Goal: Navigation & Orientation: Find specific page/section

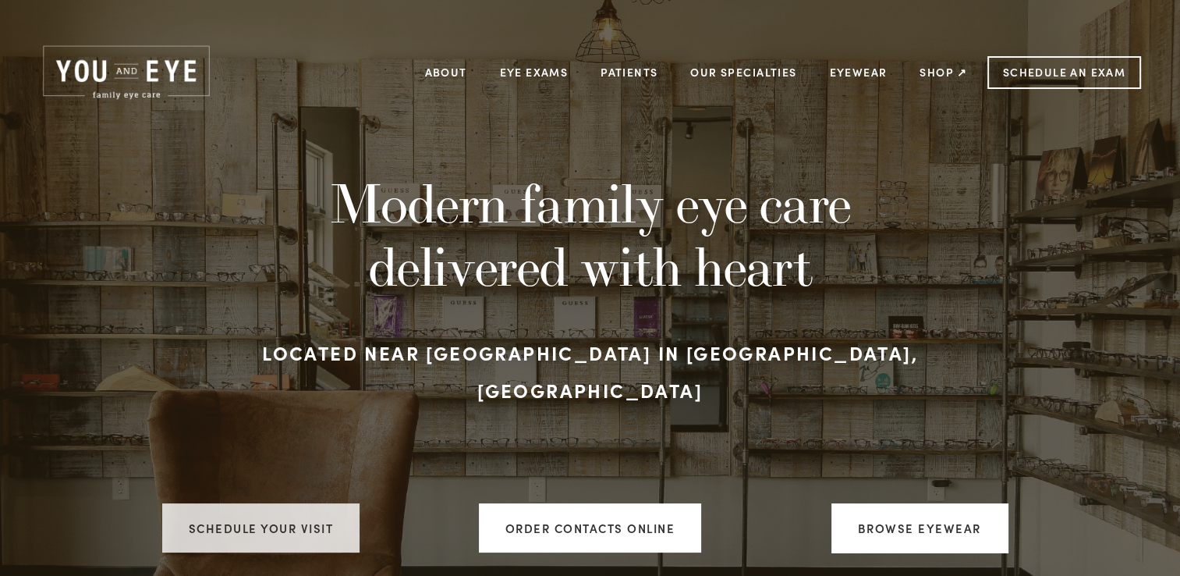
click at [245, 503] on link "Schedule your visit" at bounding box center [261, 527] width 198 height 49
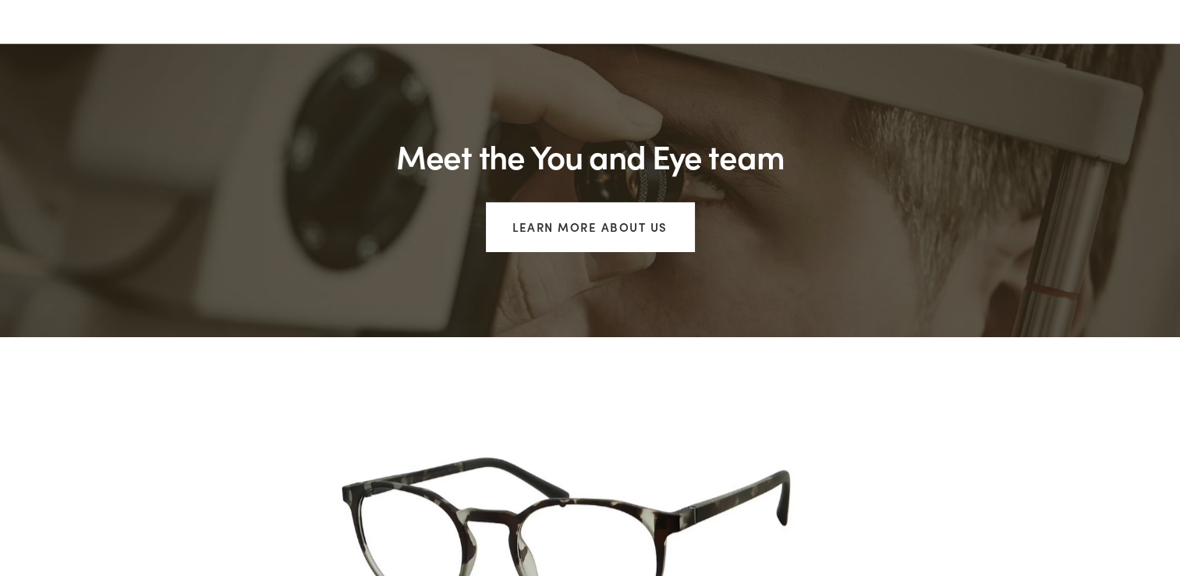
scroll to position [1198, 0]
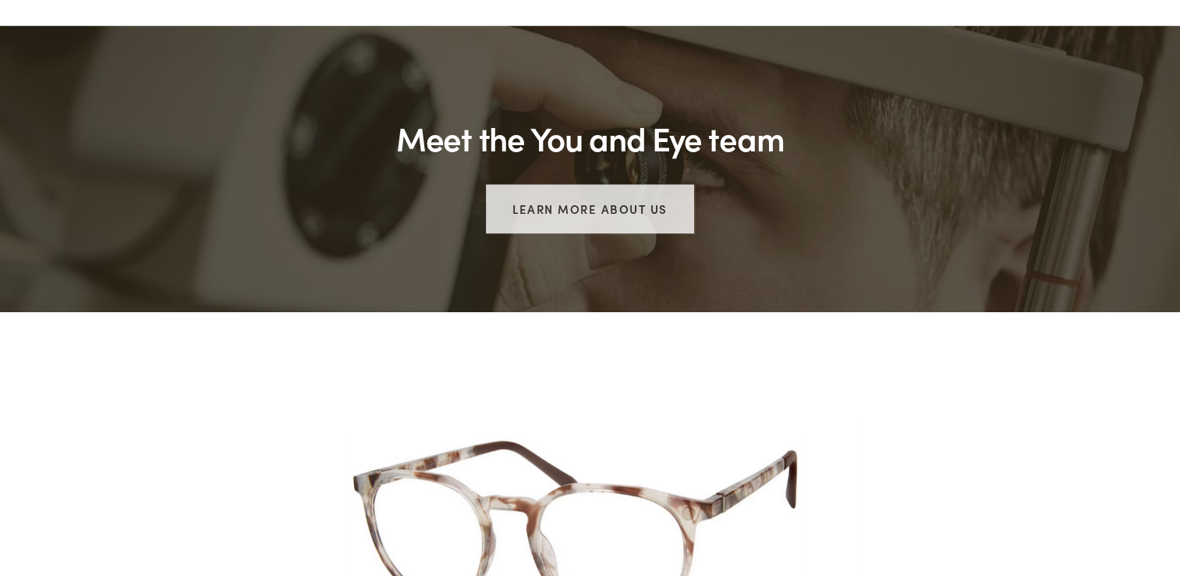
click at [587, 186] on link "Learn more about us" at bounding box center [590, 208] width 208 height 49
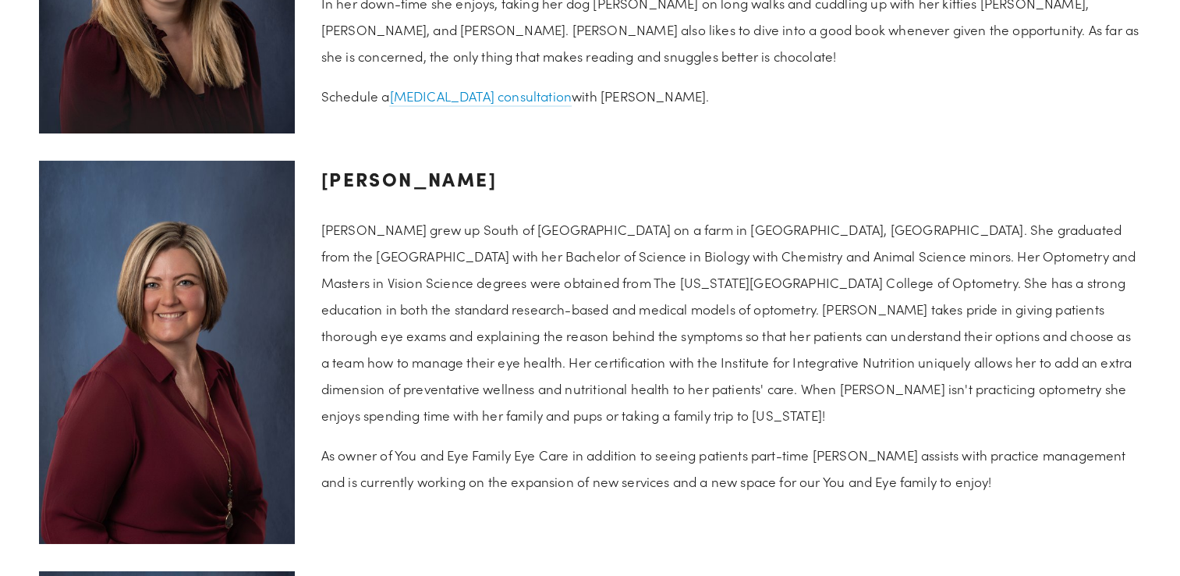
scroll to position [2287, 0]
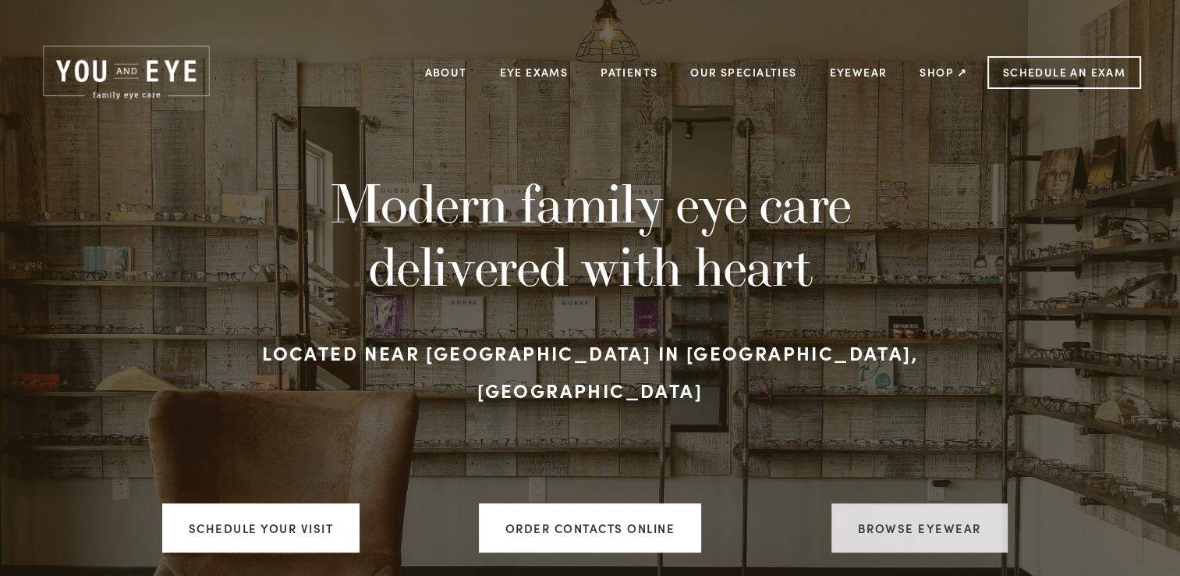
click at [896, 503] on link "Browse Eyewear" at bounding box center [920, 527] width 176 height 49
click at [899, 503] on link "Browse Eyewear" at bounding box center [920, 527] width 176 height 49
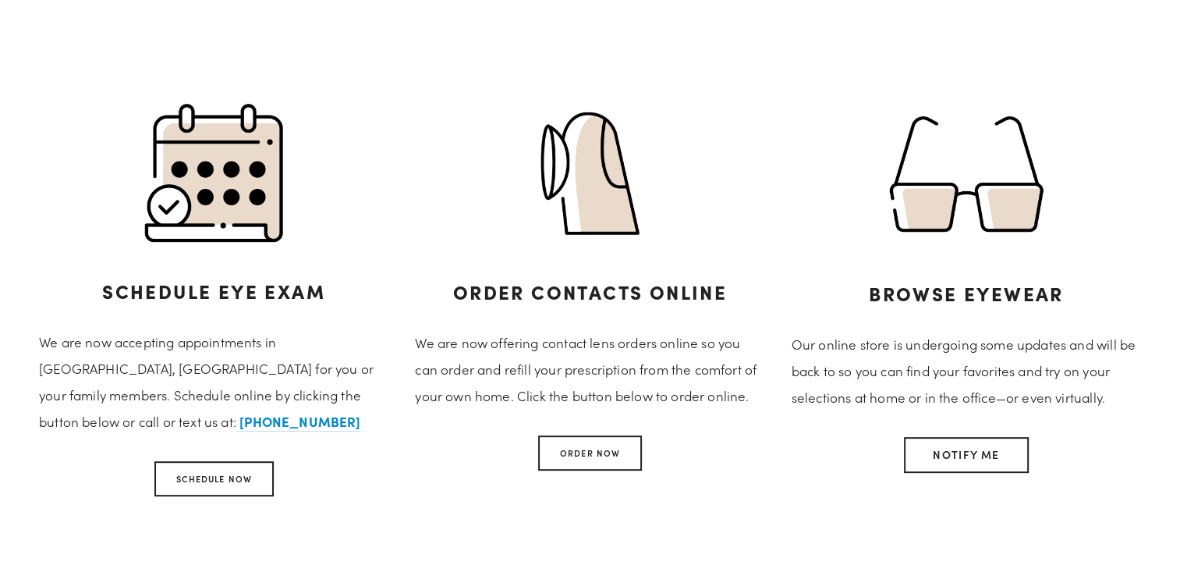
scroll to position [581, 0]
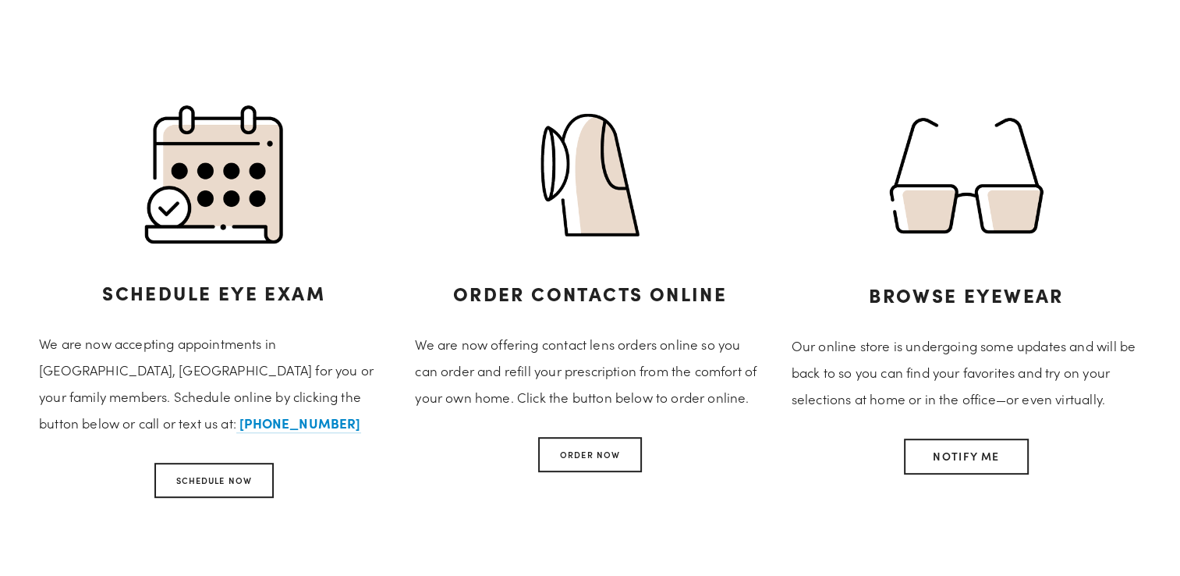
drag, startPoint x: 892, startPoint y: 346, endPoint x: 856, endPoint y: 426, distance: 88.3
click at [856, 438] on div "Notify me" at bounding box center [967, 456] width 350 height 36
click at [810, 102] on img at bounding box center [967, 175] width 350 height 147
click at [1097, 138] on img at bounding box center [967, 175] width 350 height 147
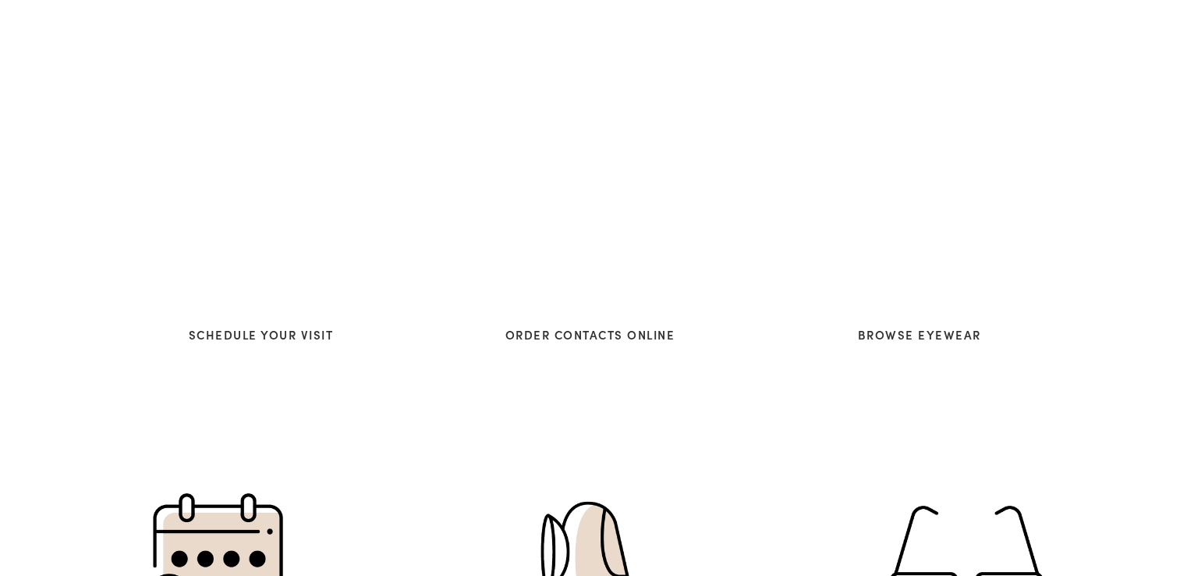
scroll to position [0, 0]
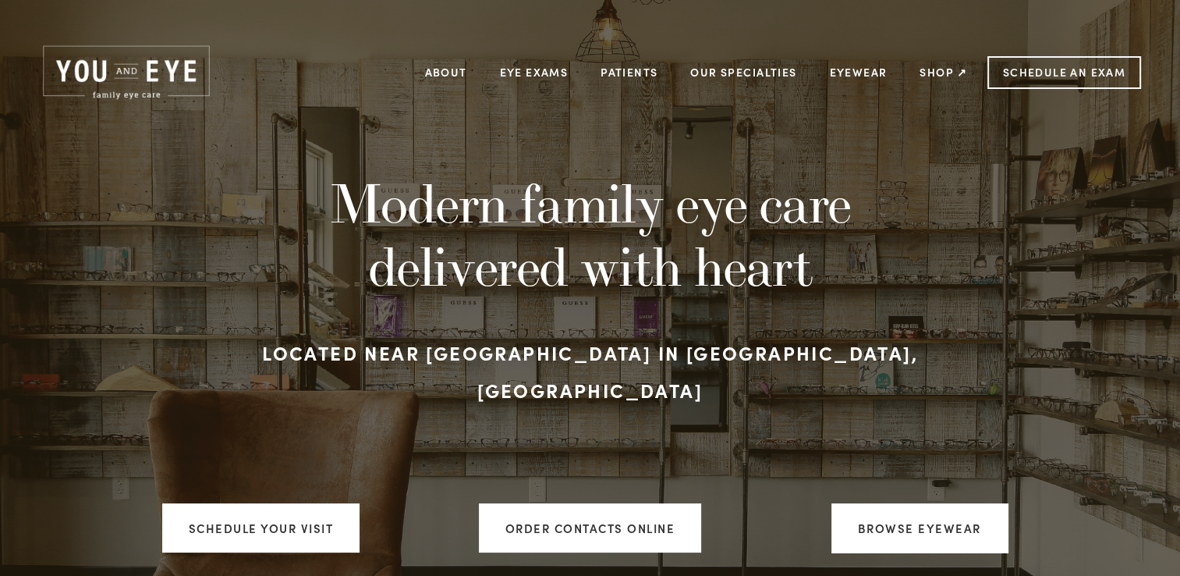
click at [939, 108] on div "Modern family eye care delivered with heart Located near [GEOGRAPHIC_DATA] in […" at bounding box center [590, 342] width 1180 height 527
click at [660, 438] on div at bounding box center [590, 456] width 696 height 68
click at [648, 70] on link "Patients" at bounding box center [629, 72] width 57 height 24
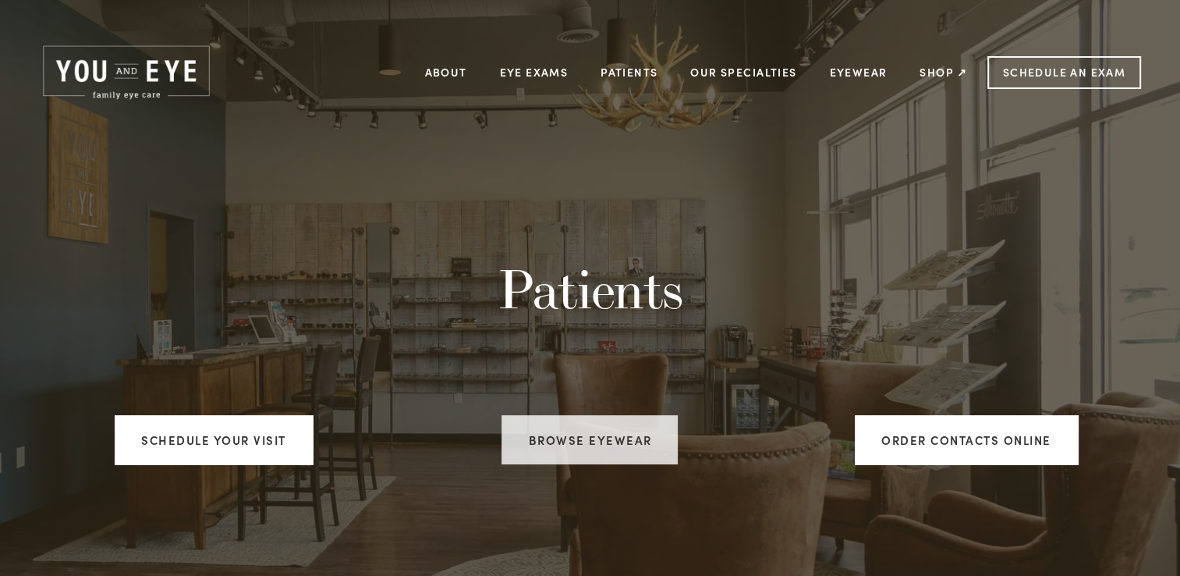
click at [594, 445] on link "Browse Eyewear" at bounding box center [590, 439] width 176 height 49
